Goal: Task Accomplishment & Management: Manage account settings

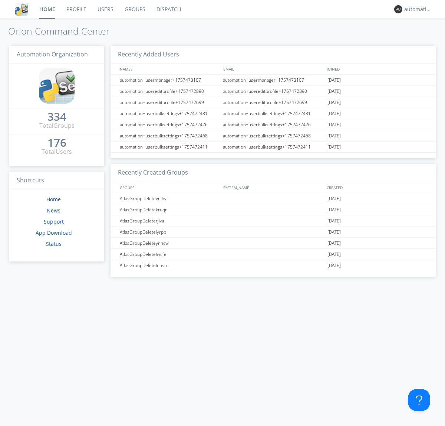
click at [168, 9] on link "Dispatch" at bounding box center [169, 9] width 36 height 19
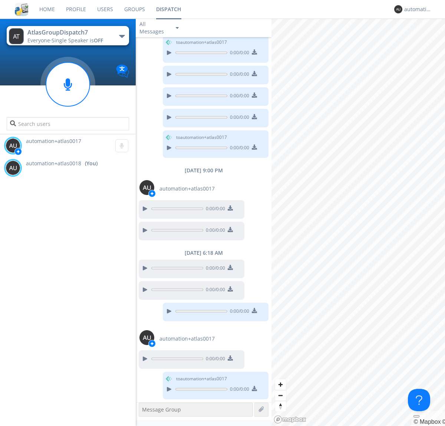
scroll to position [287, 0]
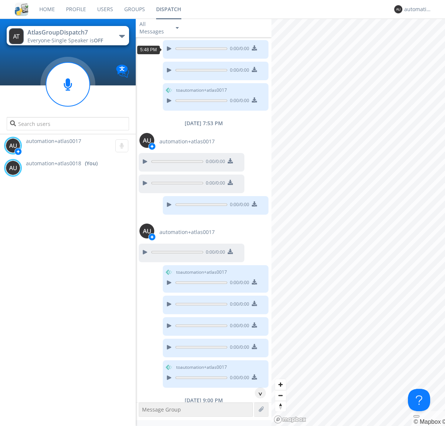
scroll to position [36, 0]
click at [258, 393] on div "^" at bounding box center [260, 392] width 11 height 11
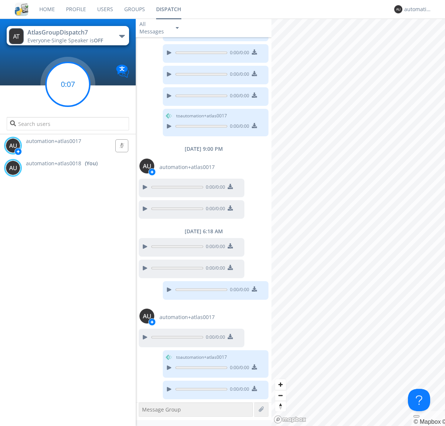
scroll to position [308, 0]
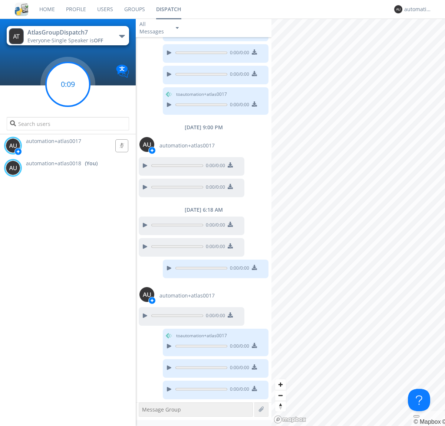
click at [68, 84] on g at bounding box center [68, 84] width 44 height 44
click at [416, 9] on div "automation+atlas0018" at bounding box center [419, 9] width 28 height 7
click at [422, 39] on div "Log Out" at bounding box center [422, 39] width 38 height 13
